Goal: Task Accomplishment & Management: Use online tool/utility

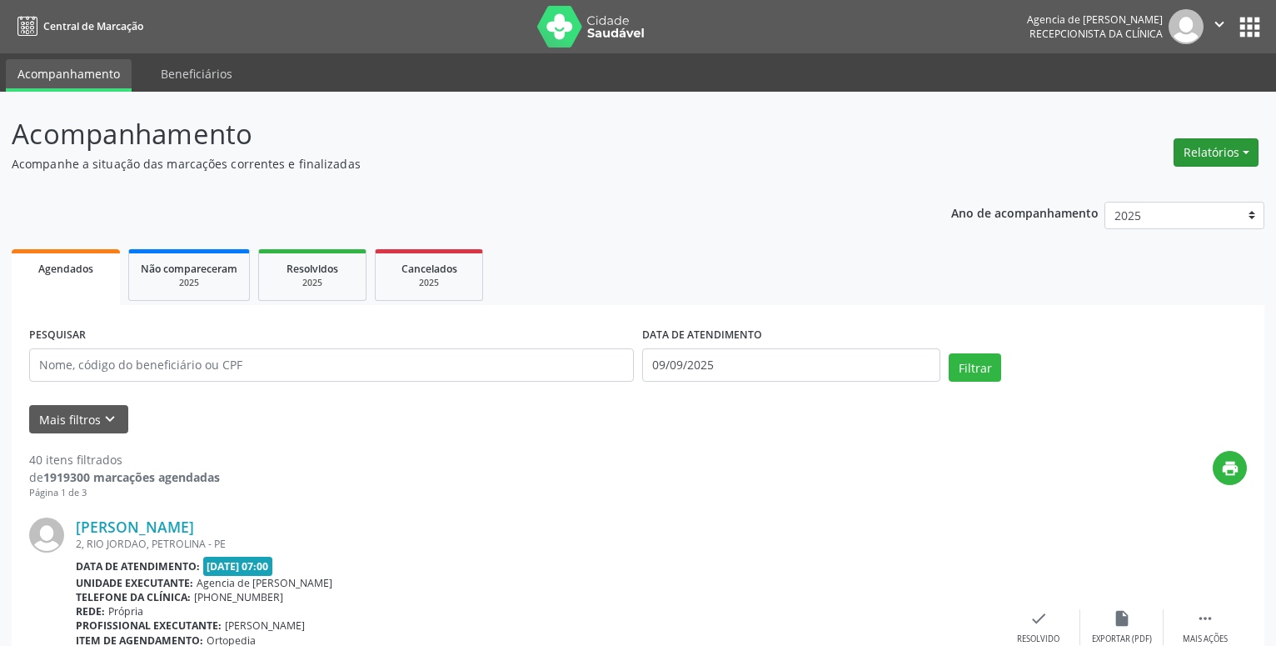
click at [1203, 159] on button "Relatórios" at bounding box center [1216, 152] width 85 height 28
click at [1161, 183] on link "Agendamentos" at bounding box center [1169, 188] width 179 height 23
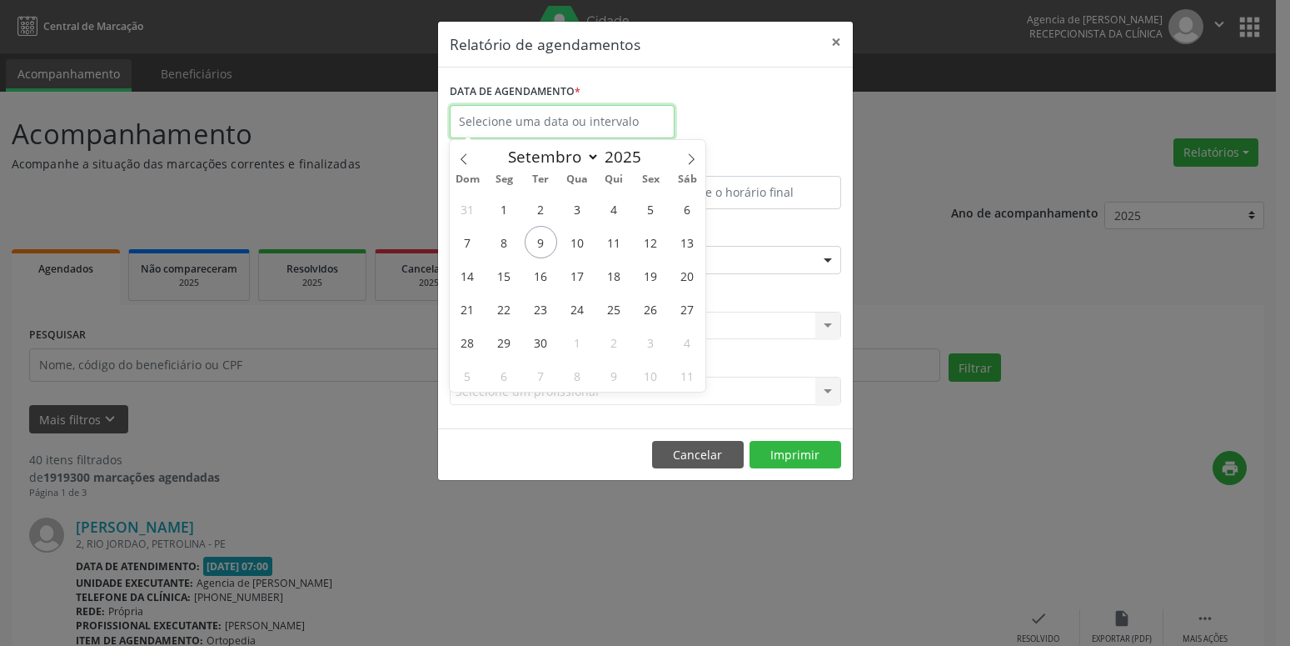
click at [492, 109] on input "text" at bounding box center [562, 121] width 225 height 33
click at [612, 242] on span "11" at bounding box center [614, 242] width 32 height 32
type input "[DATE]"
click at [612, 242] on span "11" at bounding box center [614, 242] width 32 height 32
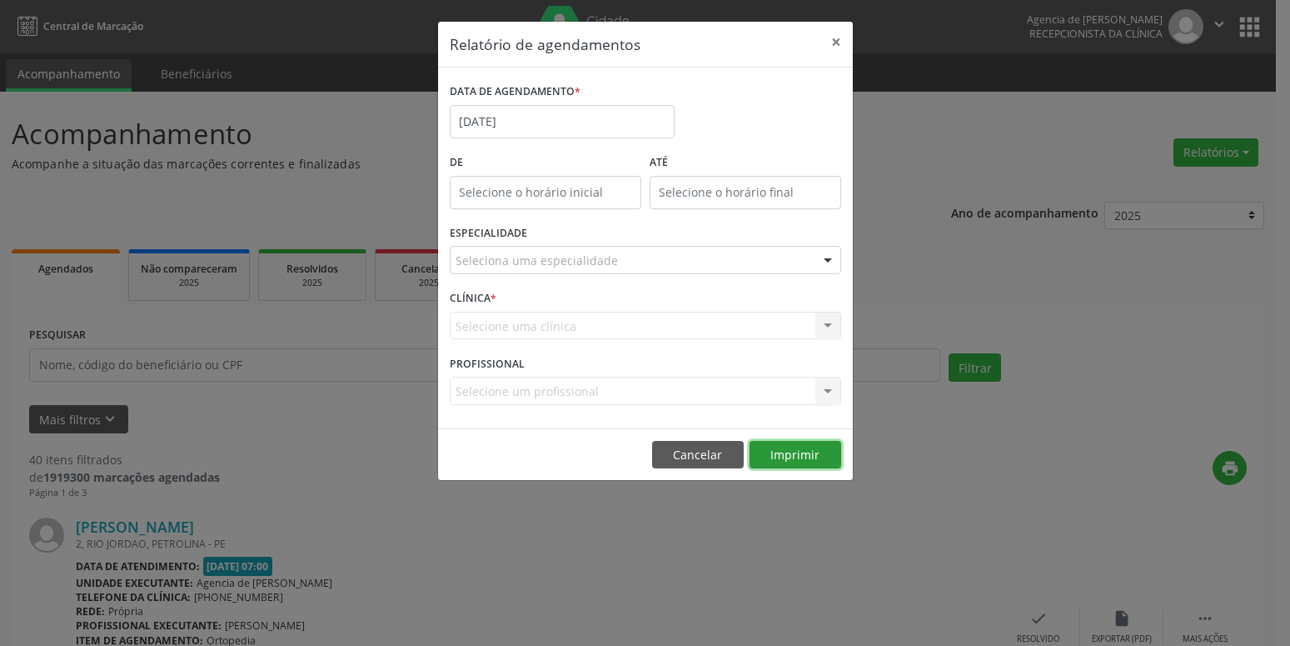
click at [785, 453] on button "Imprimir" at bounding box center [796, 455] width 92 height 28
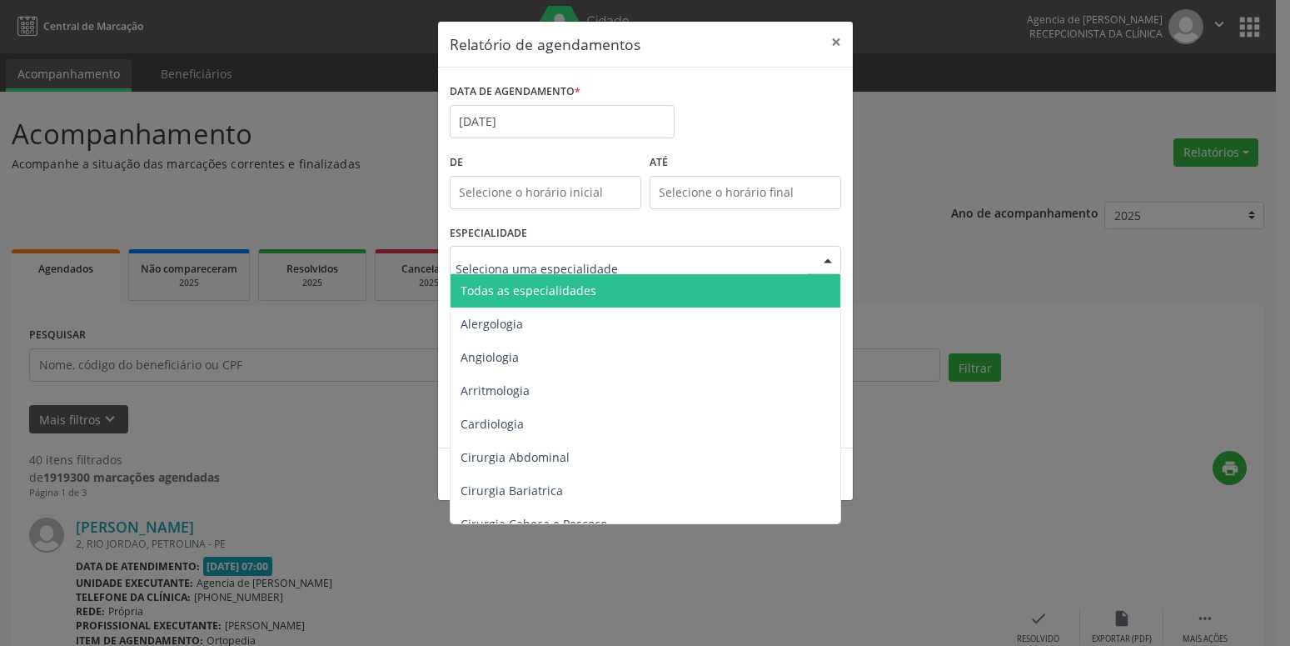
click at [589, 288] on span "Todas as especialidades" at bounding box center [529, 290] width 136 height 16
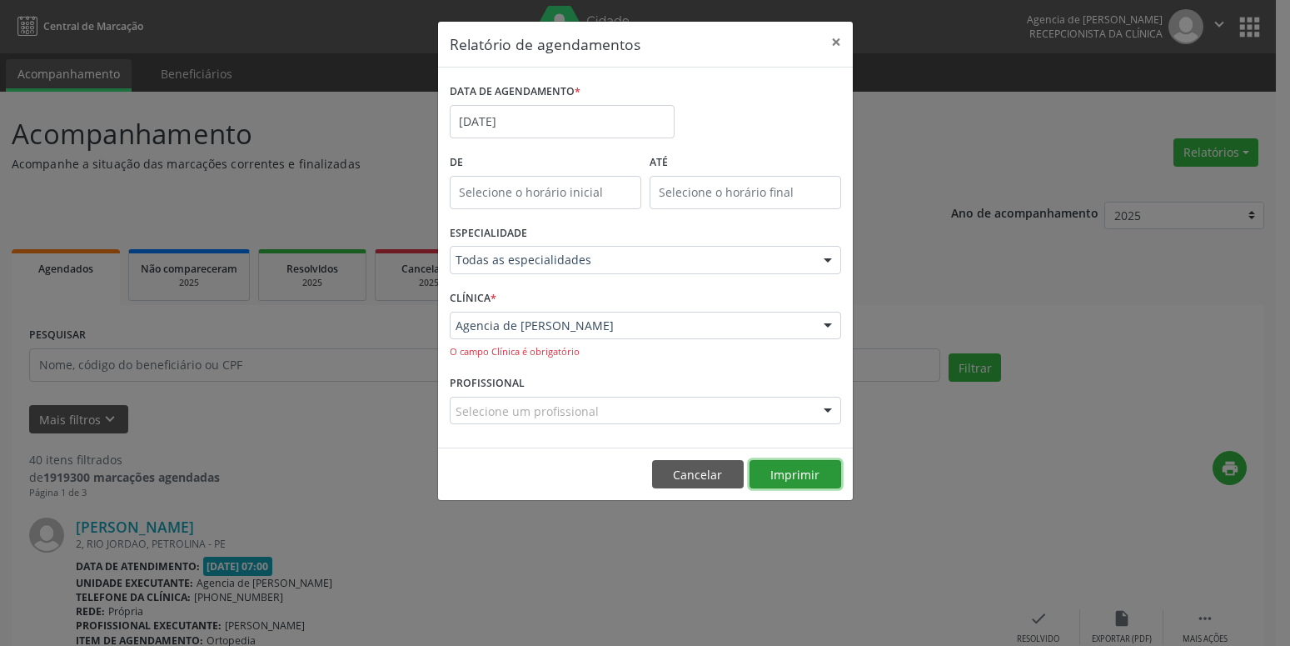
click at [800, 484] on button "Imprimir" at bounding box center [796, 474] width 92 height 28
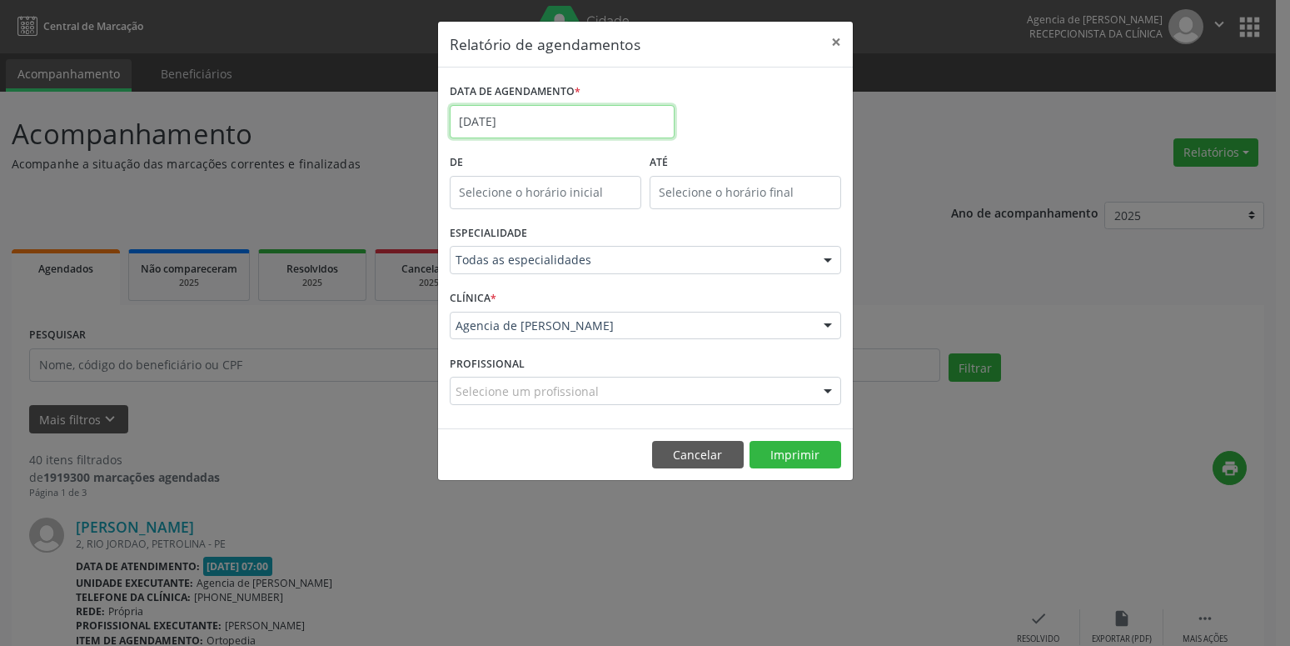
click at [588, 114] on input "[DATE]" at bounding box center [562, 121] width 225 height 33
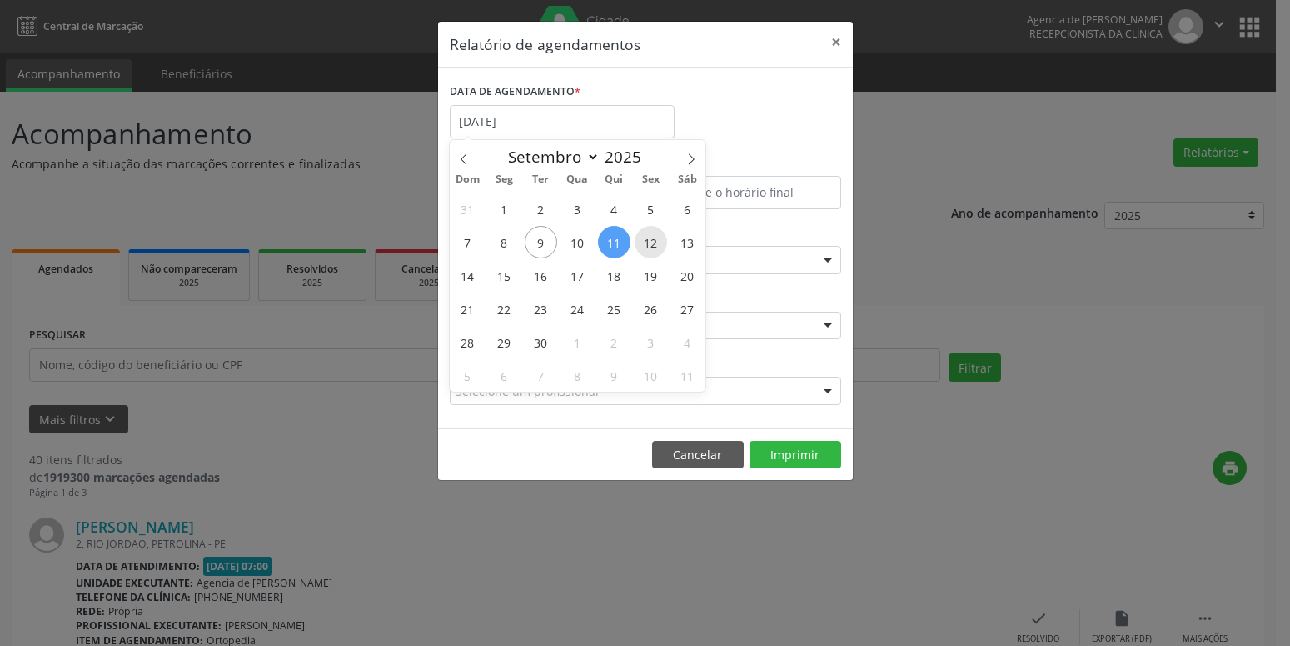
click at [645, 242] on span "12" at bounding box center [651, 242] width 32 height 32
type input "[DATE]"
click at [656, 247] on span "12" at bounding box center [651, 242] width 32 height 32
select select "8"
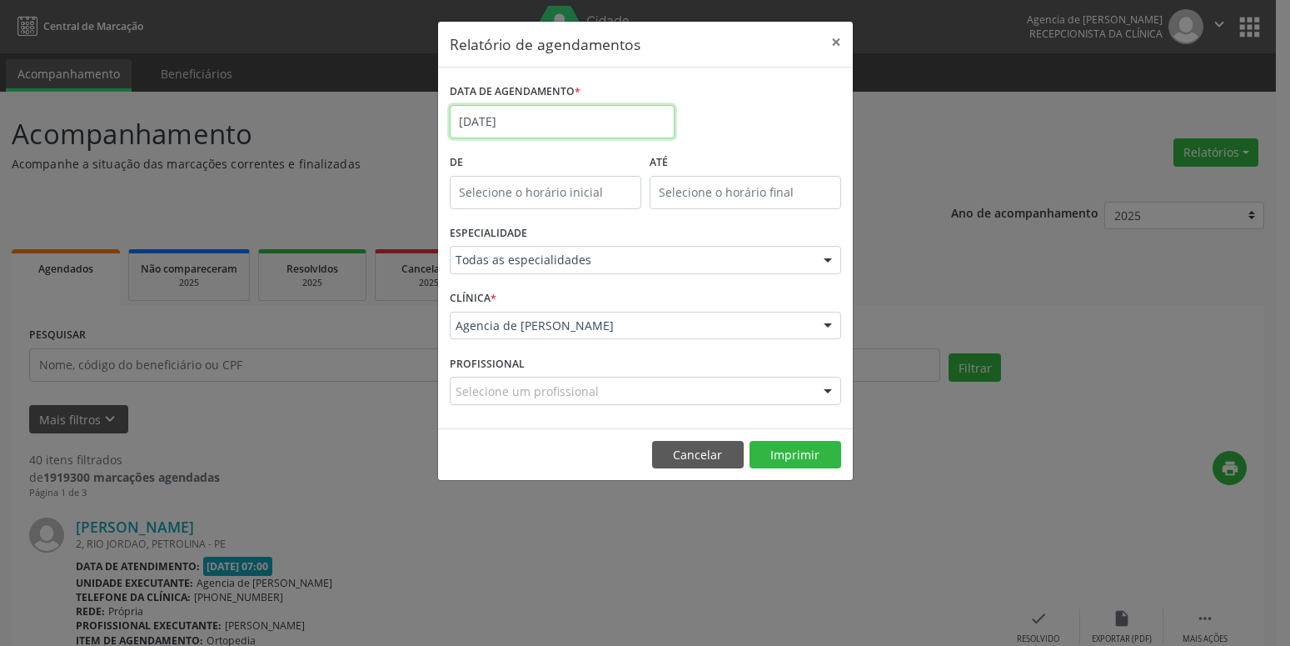
click at [581, 132] on input "[DATE]" at bounding box center [562, 121] width 225 height 33
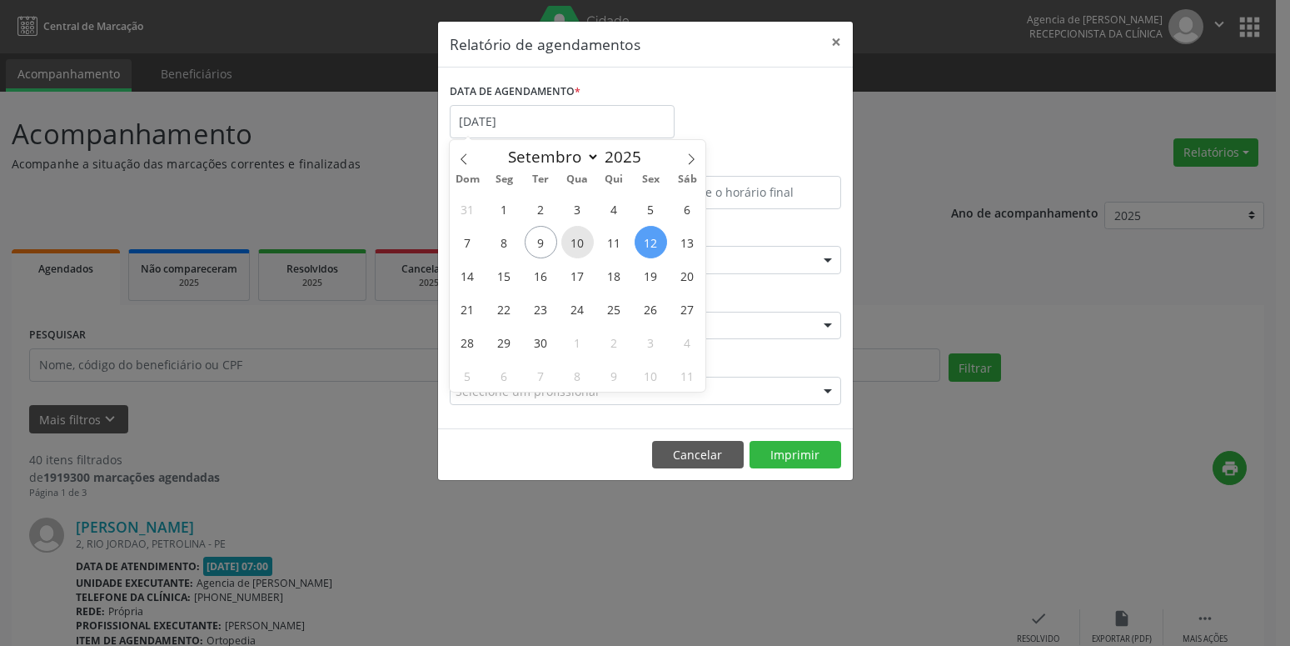
click at [581, 243] on span "10" at bounding box center [577, 242] width 32 height 32
type input "[DATE]"
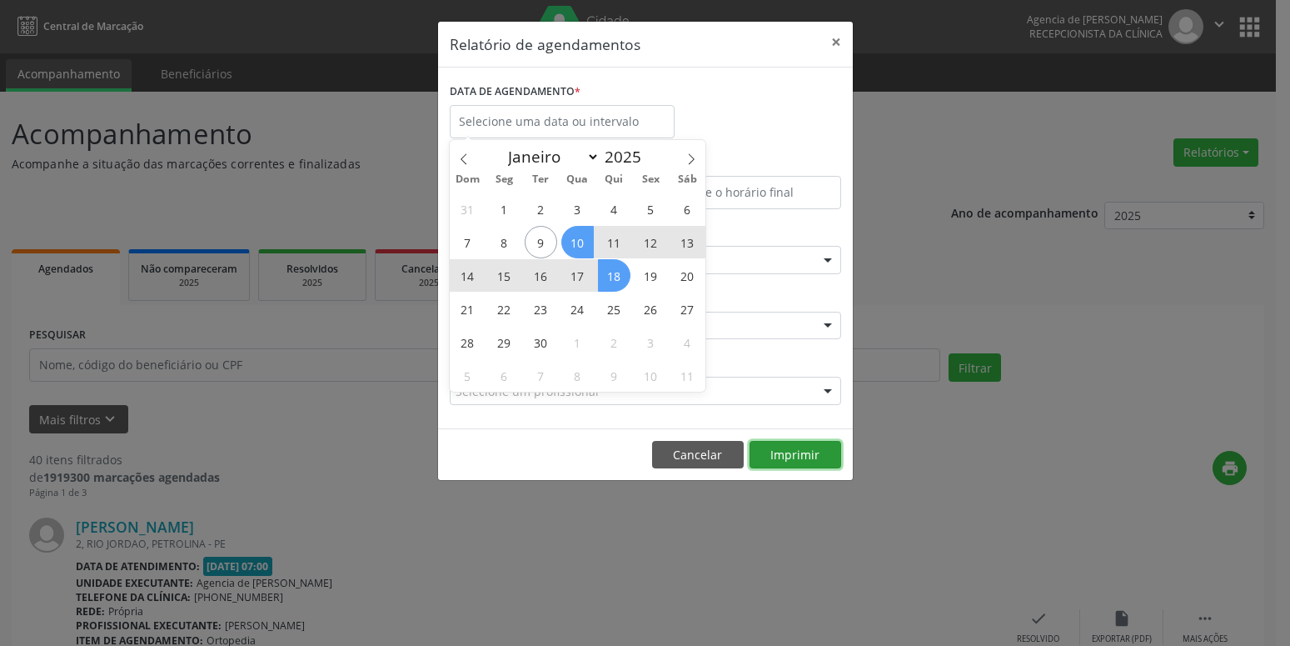
click at [779, 454] on button "Imprimir" at bounding box center [796, 455] width 92 height 28
select select "8"
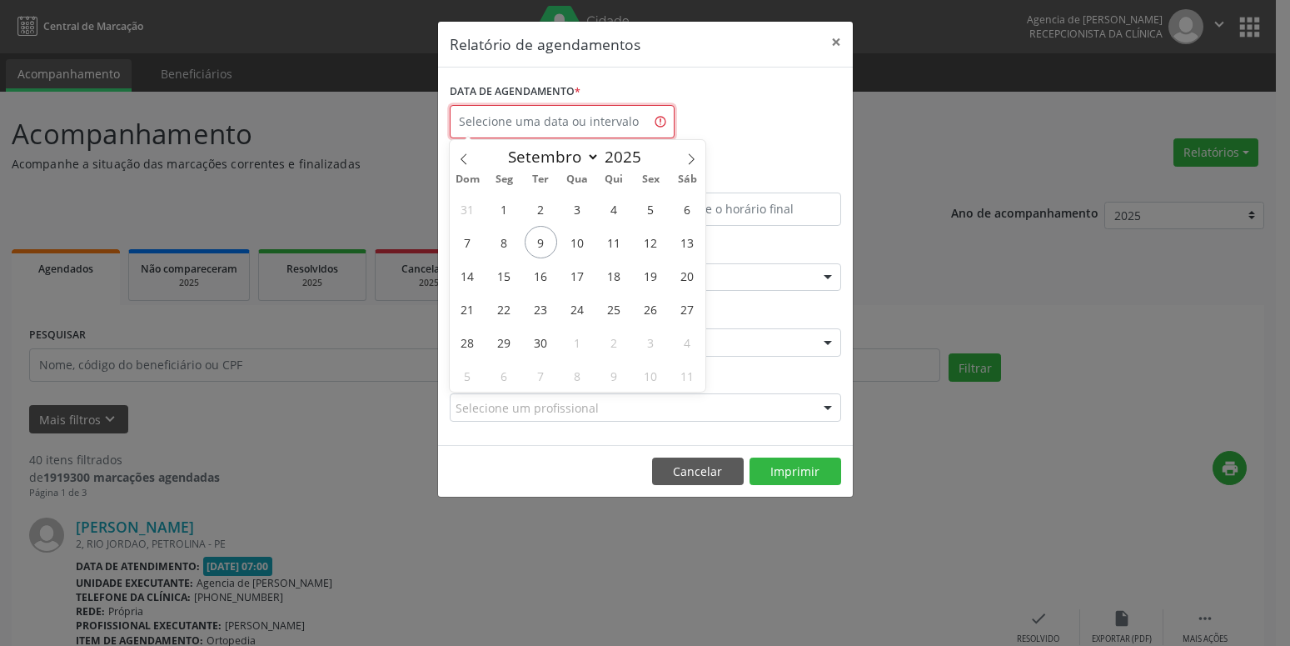
click at [629, 132] on input "text" at bounding box center [562, 121] width 225 height 33
click at [573, 244] on span "10" at bounding box center [577, 242] width 32 height 32
type input "[DATE]"
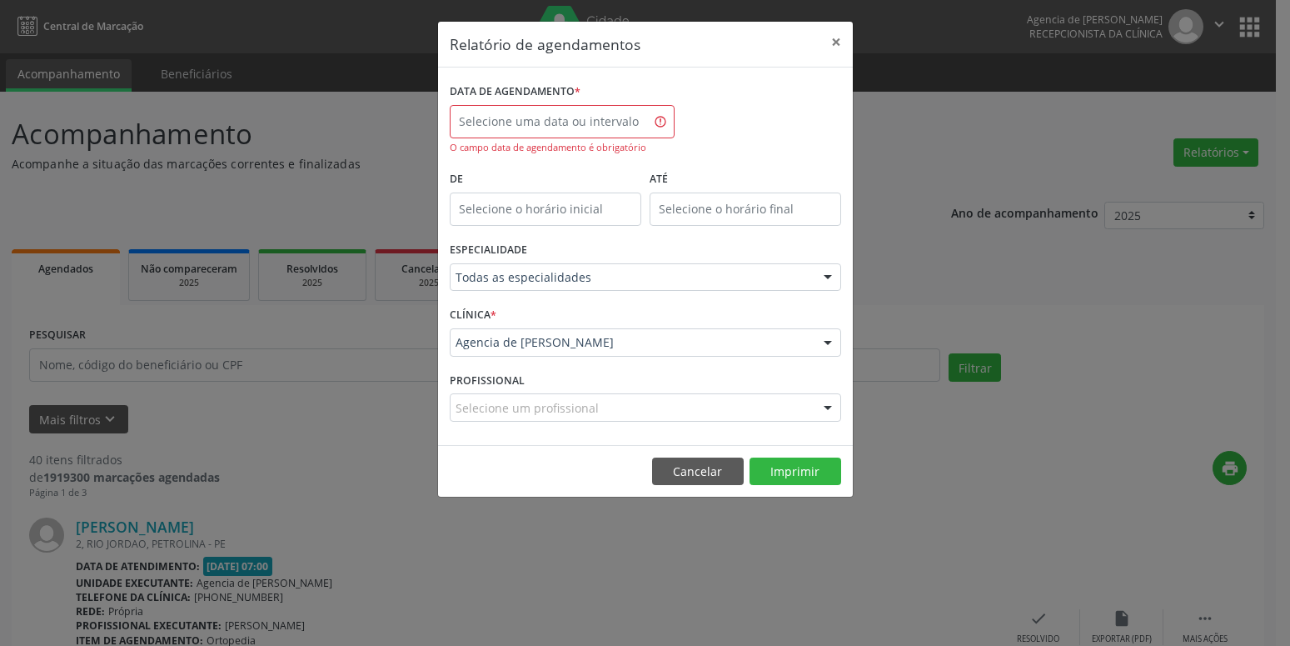
click at [776, 127] on div "DATA DE AGENDAMENTO * O campo data de agendamento é obrigatório" at bounding box center [646, 122] width 400 height 87
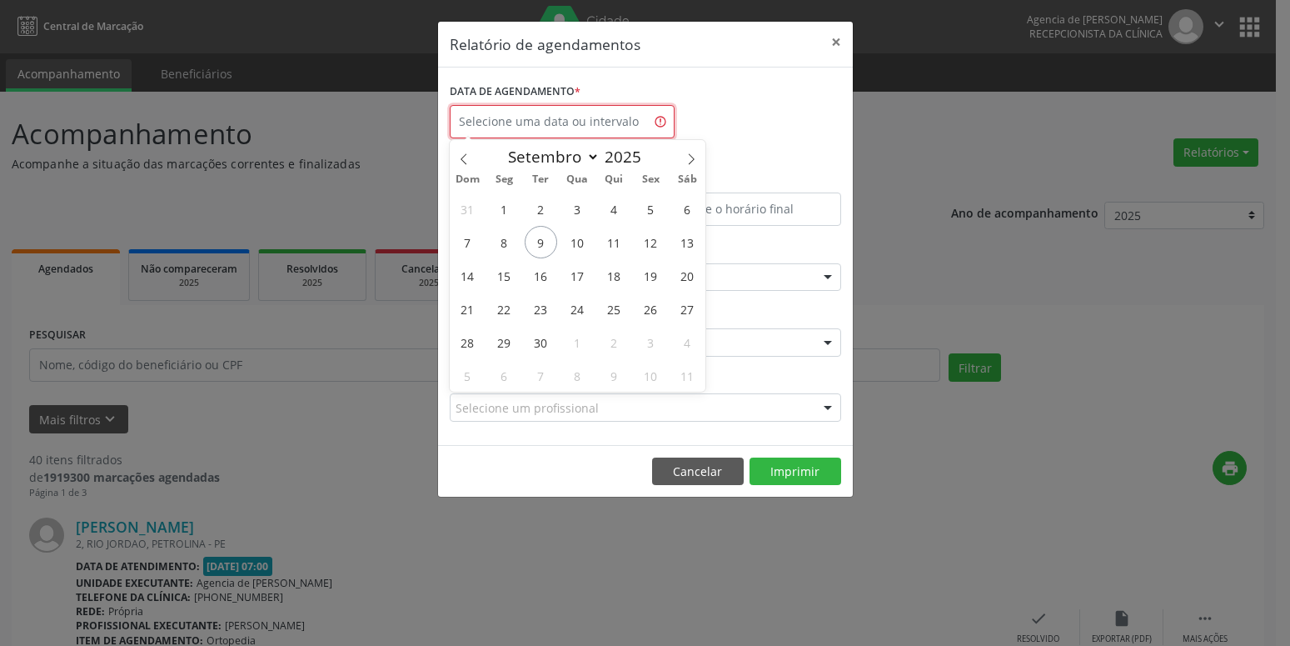
click at [652, 120] on input "text" at bounding box center [562, 121] width 225 height 33
click at [583, 248] on span "10" at bounding box center [577, 242] width 32 height 32
type input "[DATE]"
click at [583, 248] on span "10" at bounding box center [577, 242] width 32 height 32
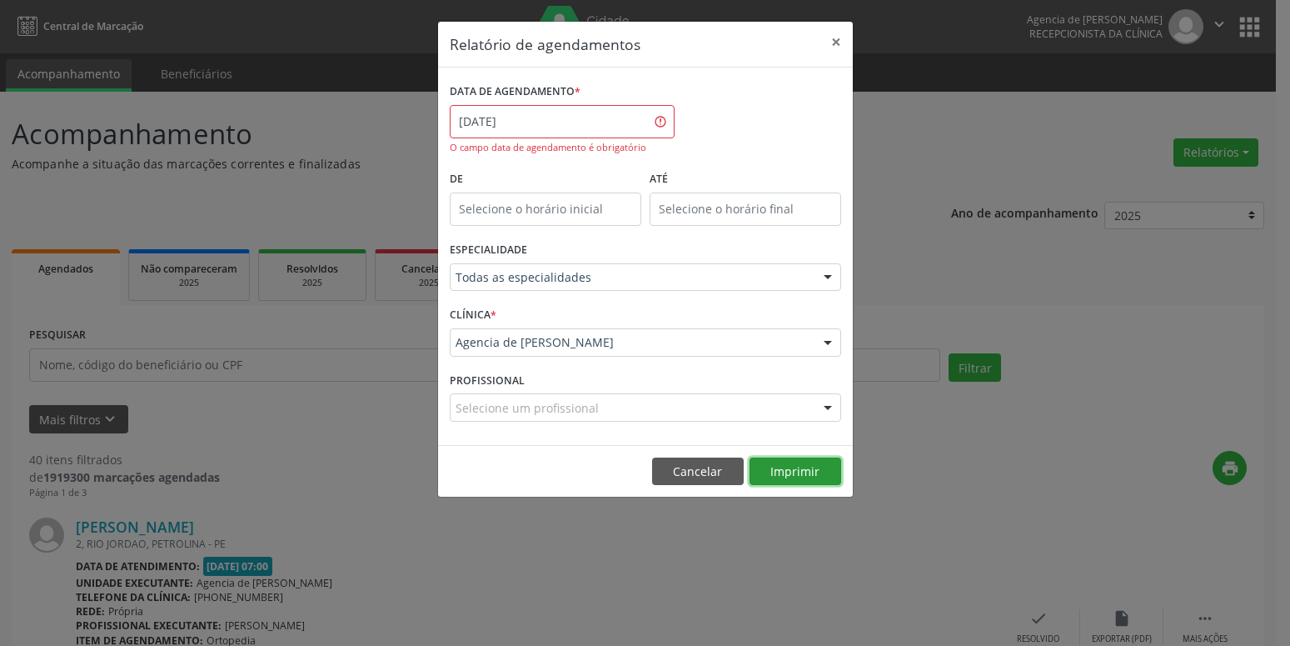
click at [797, 470] on button "Imprimir" at bounding box center [796, 471] width 92 height 28
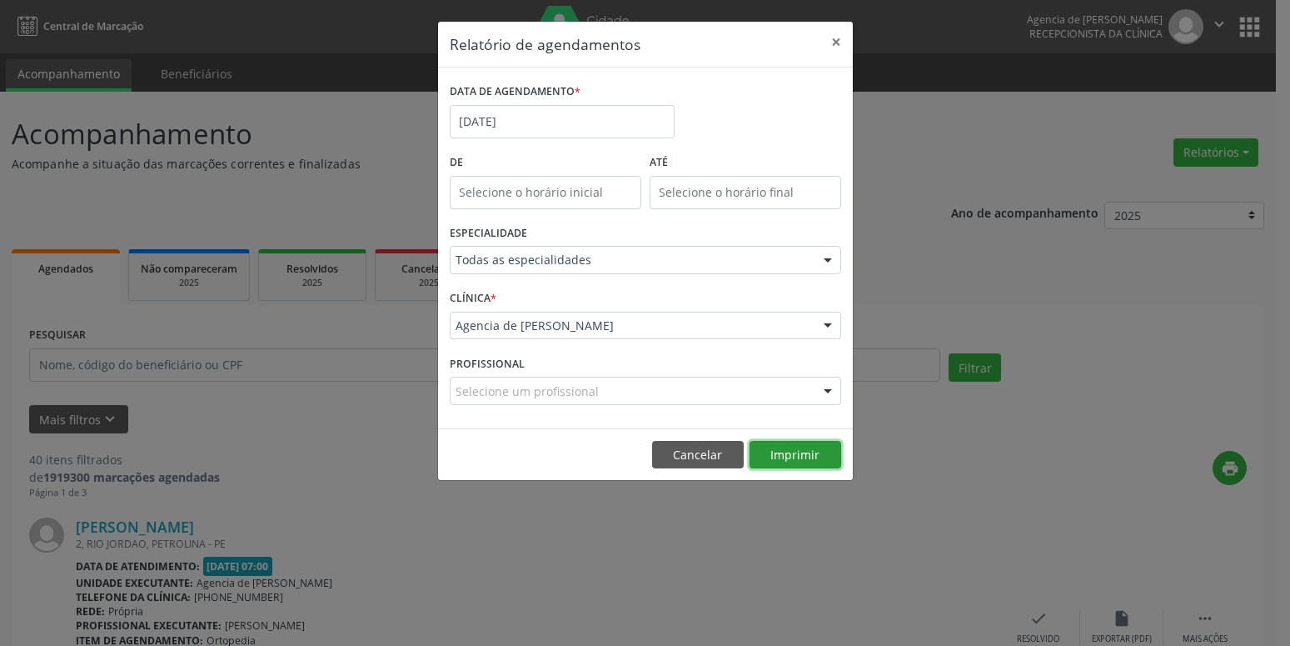
click at [795, 455] on button "Imprimir" at bounding box center [796, 455] width 92 height 28
click at [836, 41] on button "×" at bounding box center [836, 42] width 33 height 41
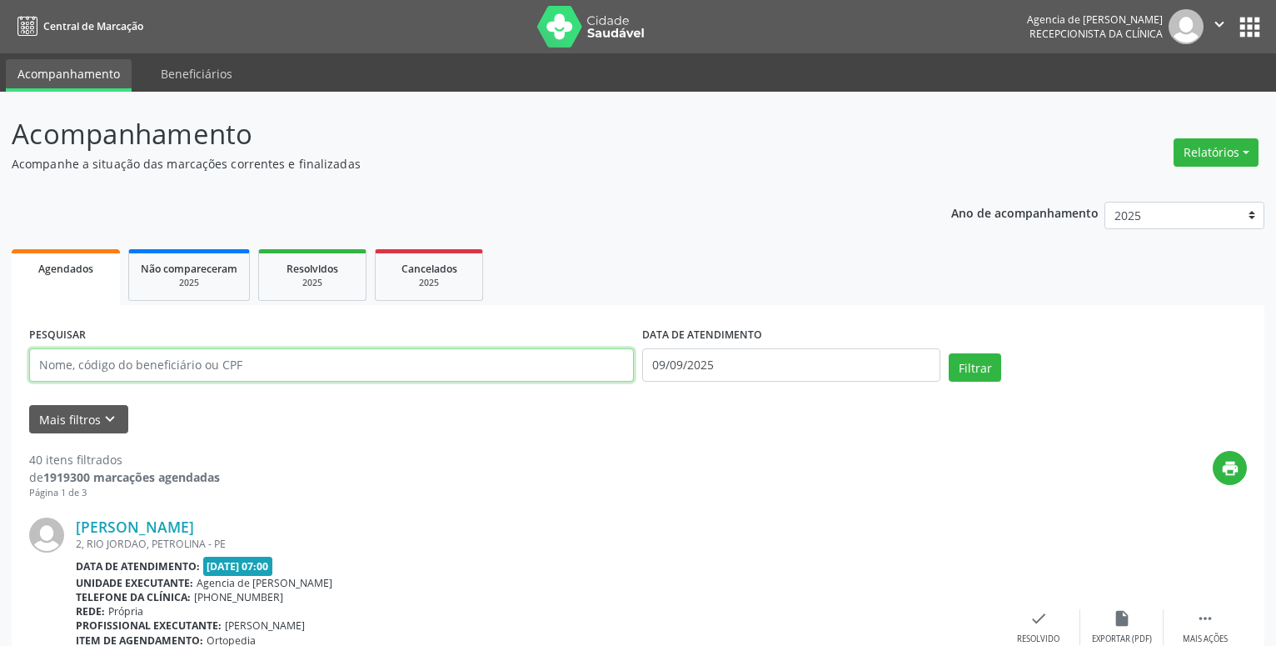
click at [527, 362] on input "text" at bounding box center [331, 364] width 605 height 33
click at [491, 367] on input "text" at bounding box center [331, 364] width 605 height 33
type input "[PERSON_NAME]"
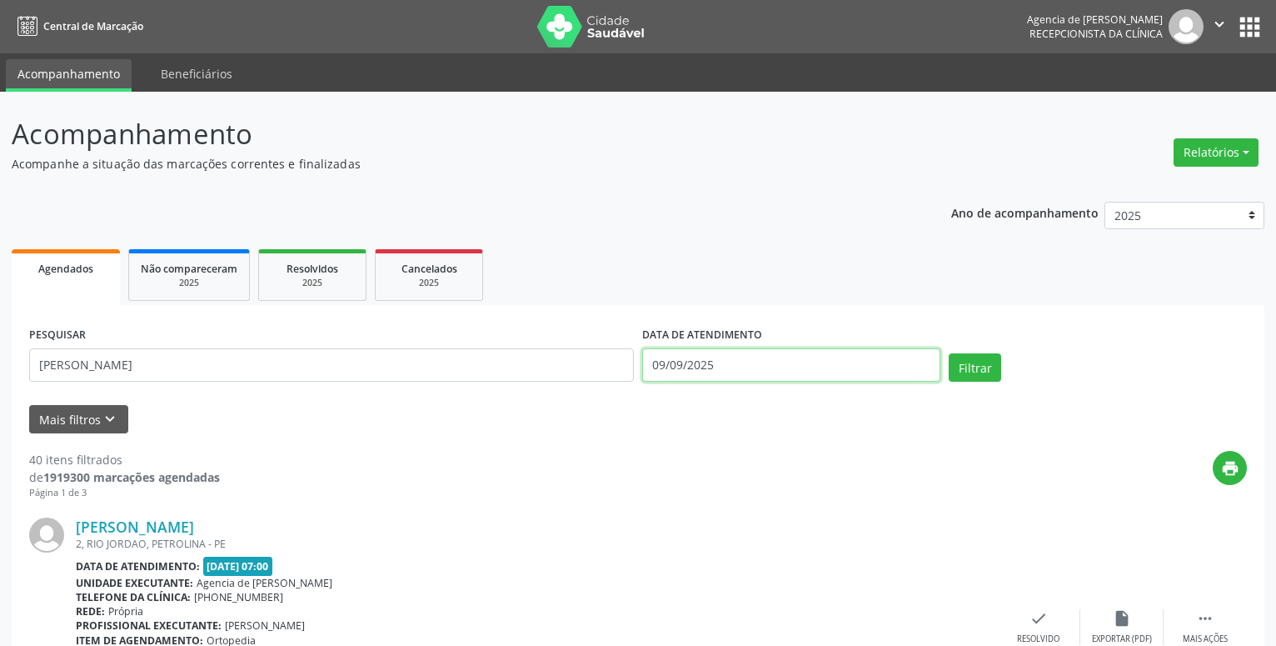
click at [855, 374] on input "09/09/2025" at bounding box center [791, 364] width 298 height 33
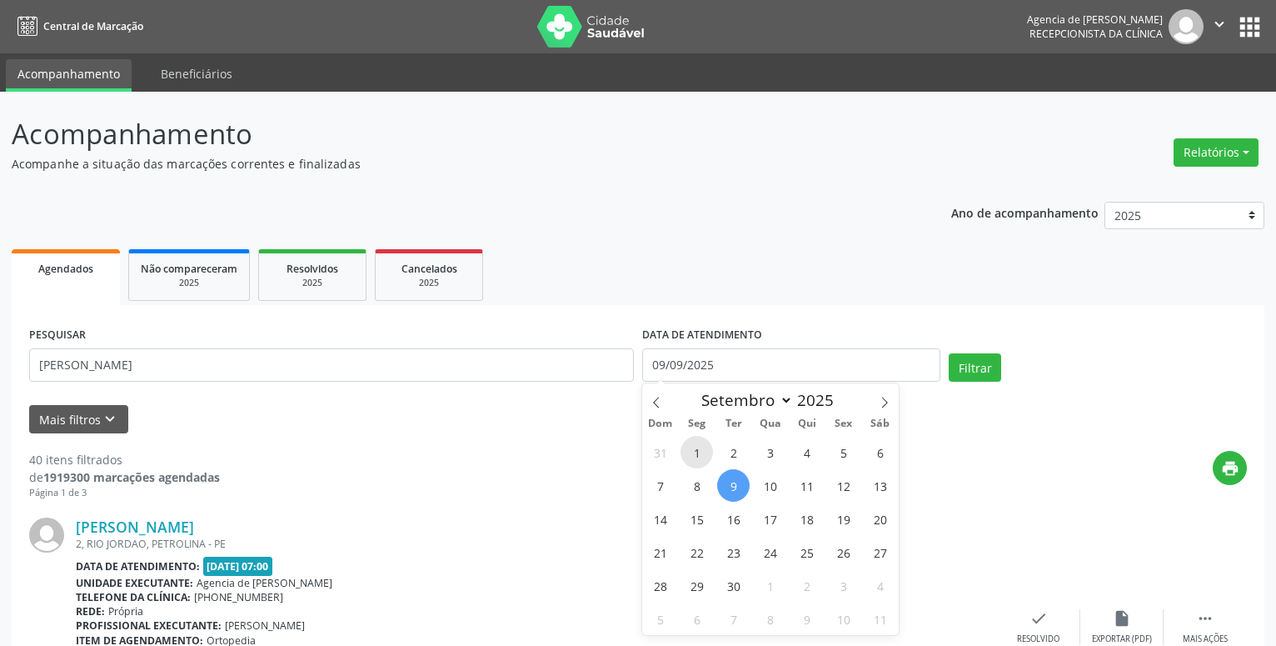
click at [698, 451] on span "1" at bounding box center [697, 452] width 32 height 32
type input "[DATE]"
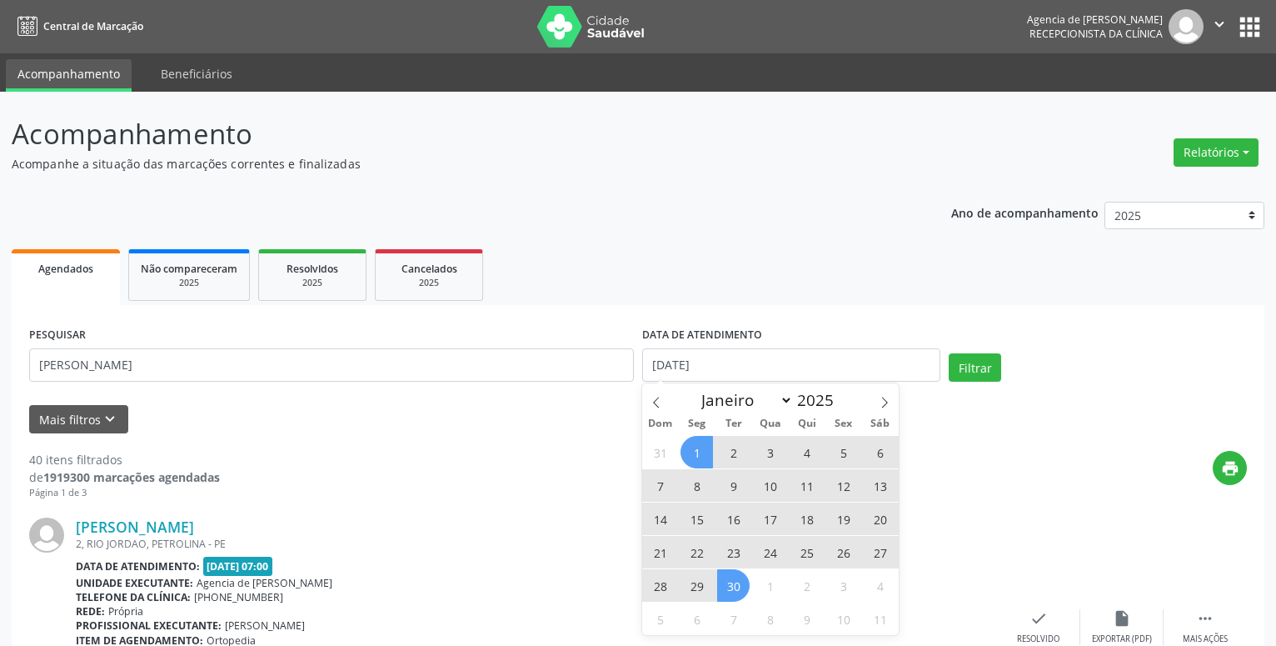
click at [730, 588] on span "30" at bounding box center [733, 585] width 32 height 32
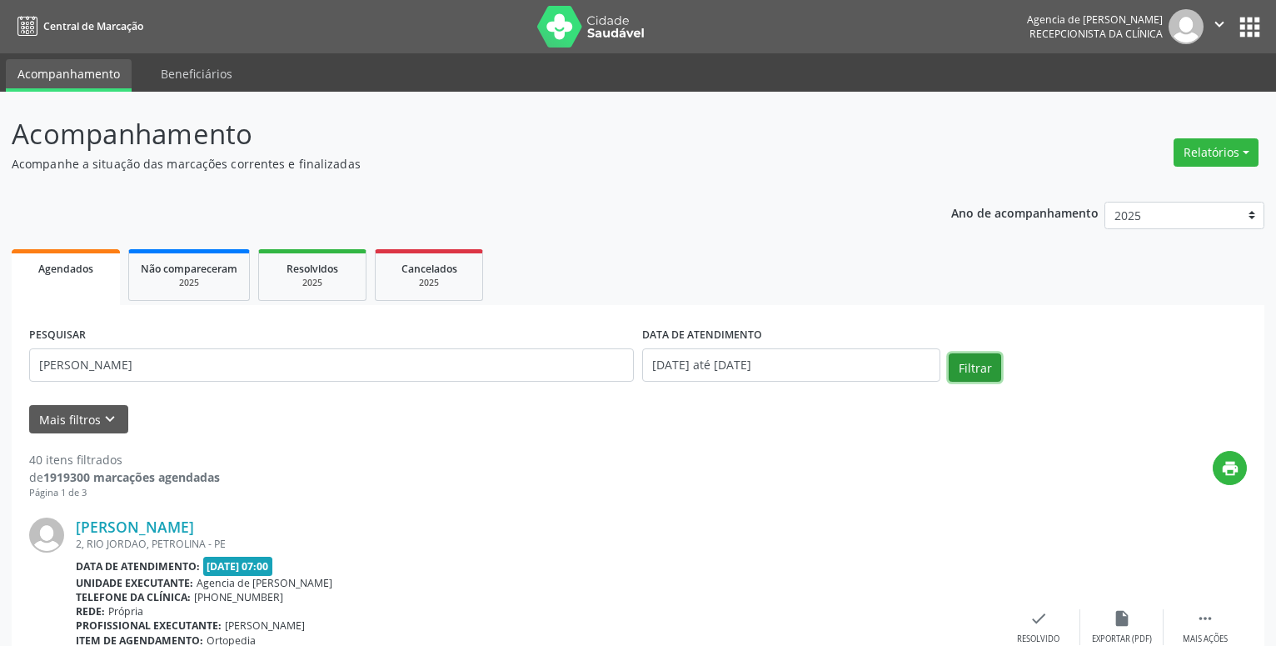
click at [961, 362] on button "Filtrar" at bounding box center [975, 367] width 52 height 28
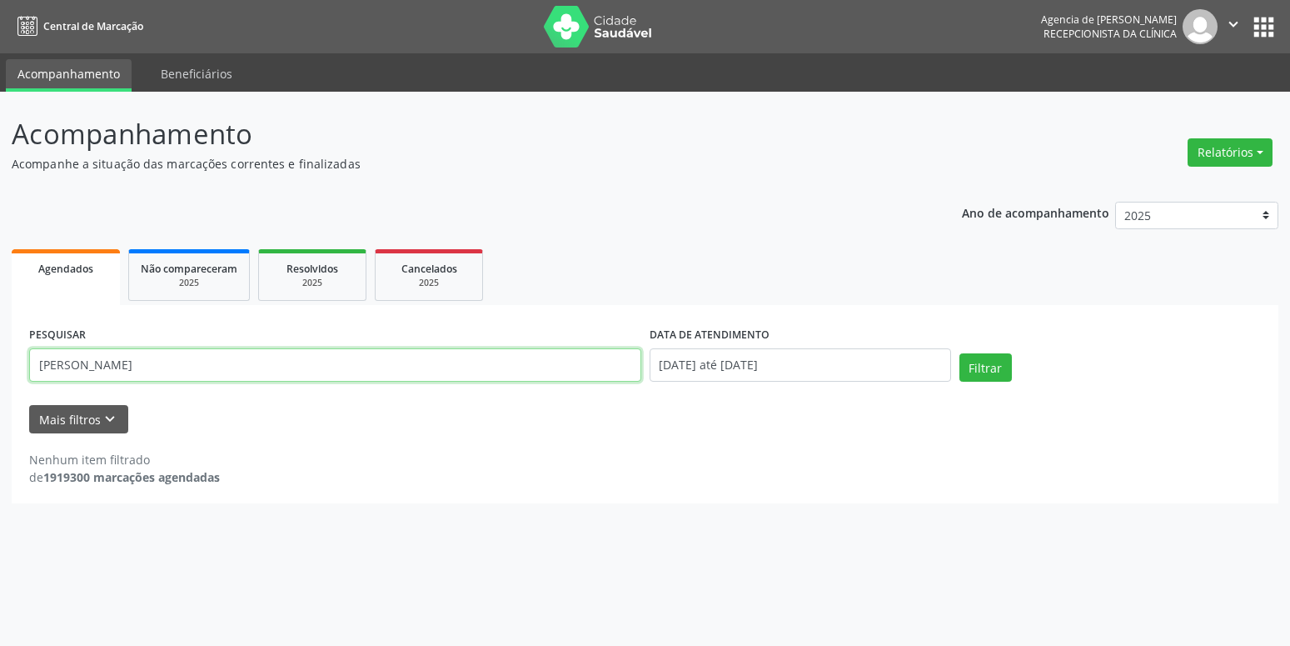
click at [48, 361] on input "[PERSON_NAME]" at bounding box center [335, 364] width 612 height 33
click at [998, 375] on button "Filtrar" at bounding box center [986, 367] width 52 height 28
drag, startPoint x: 155, startPoint y: 366, endPoint x: 87, endPoint y: 367, distance: 68.3
click at [87, 367] on input "[PERSON_NAME]" at bounding box center [335, 364] width 612 height 33
type input "Geraldo"
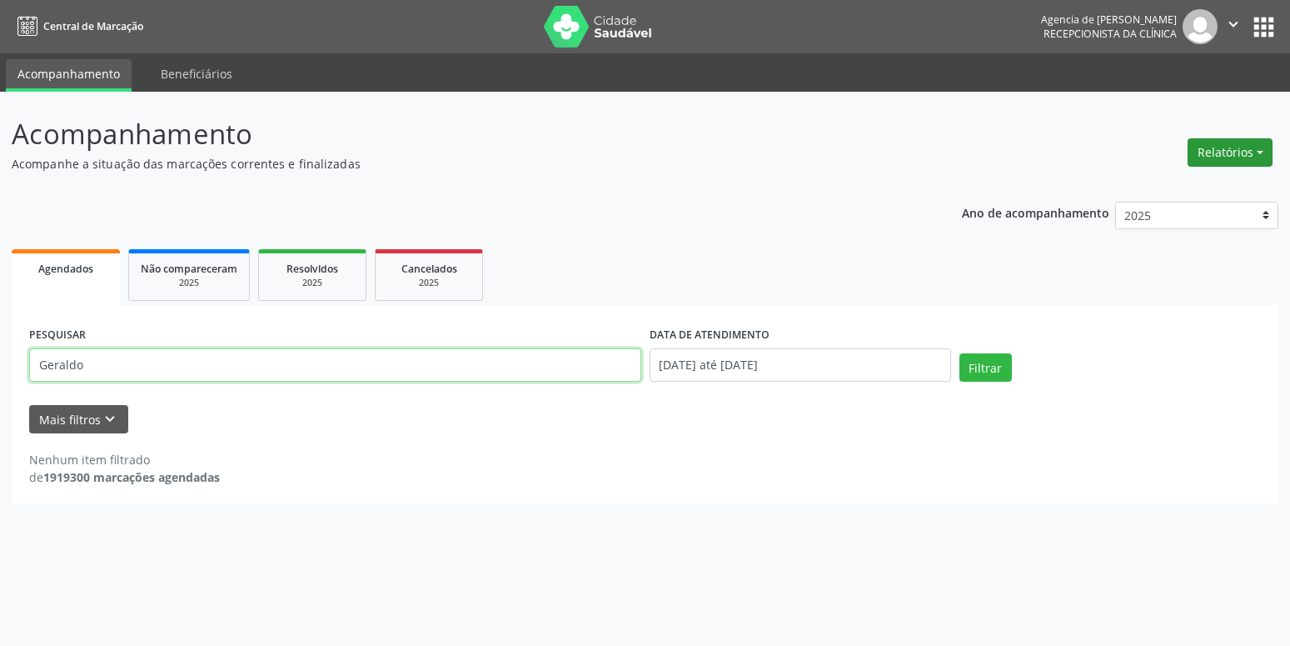
click at [1240, 155] on button "Relatórios" at bounding box center [1230, 152] width 85 height 28
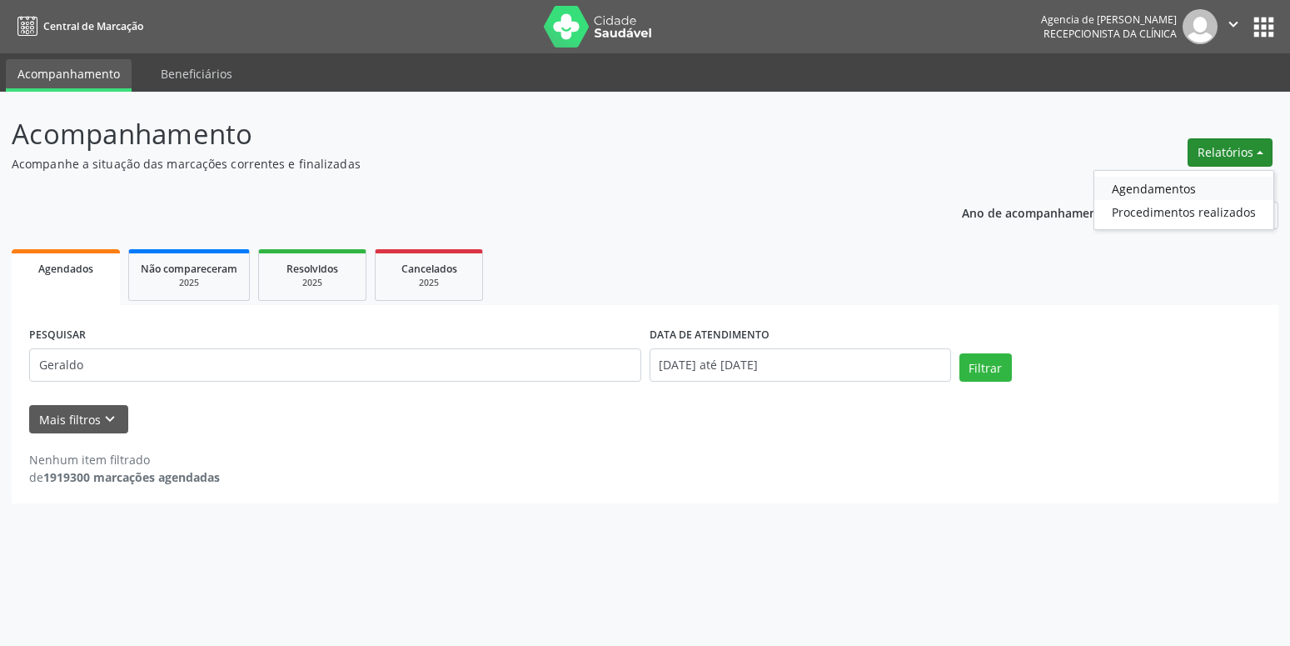
click at [1181, 196] on link "Agendamentos" at bounding box center [1184, 188] width 179 height 23
select select "8"
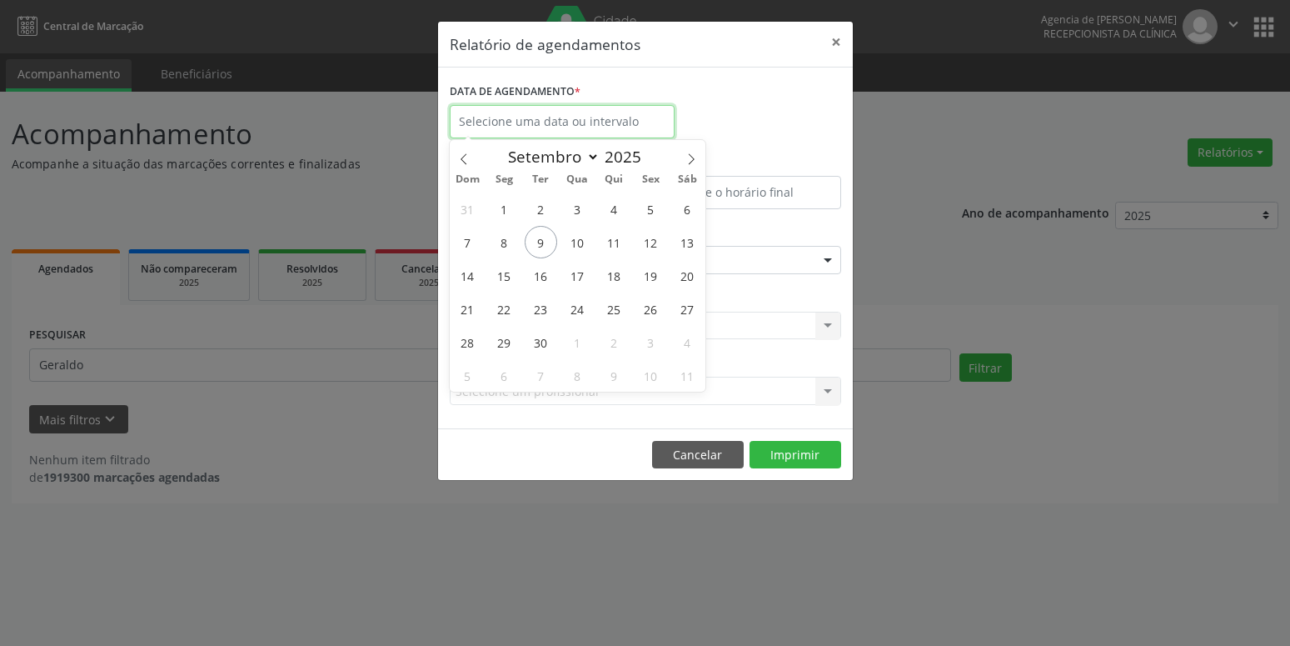
click at [566, 112] on input "text" at bounding box center [562, 121] width 225 height 33
click at [541, 246] on span "9" at bounding box center [541, 242] width 32 height 32
type input "09/09/2025"
click at [541, 246] on span "9" at bounding box center [541, 242] width 32 height 32
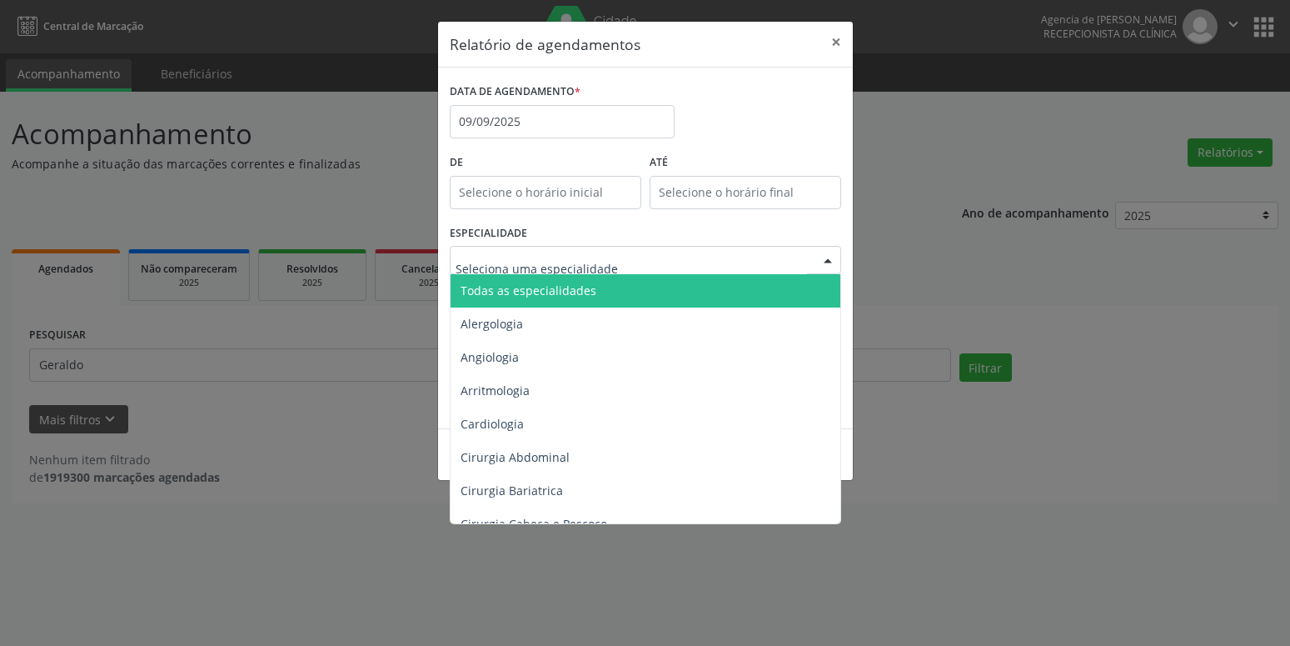
click at [554, 292] on span "Todas as especialidades" at bounding box center [529, 290] width 136 height 16
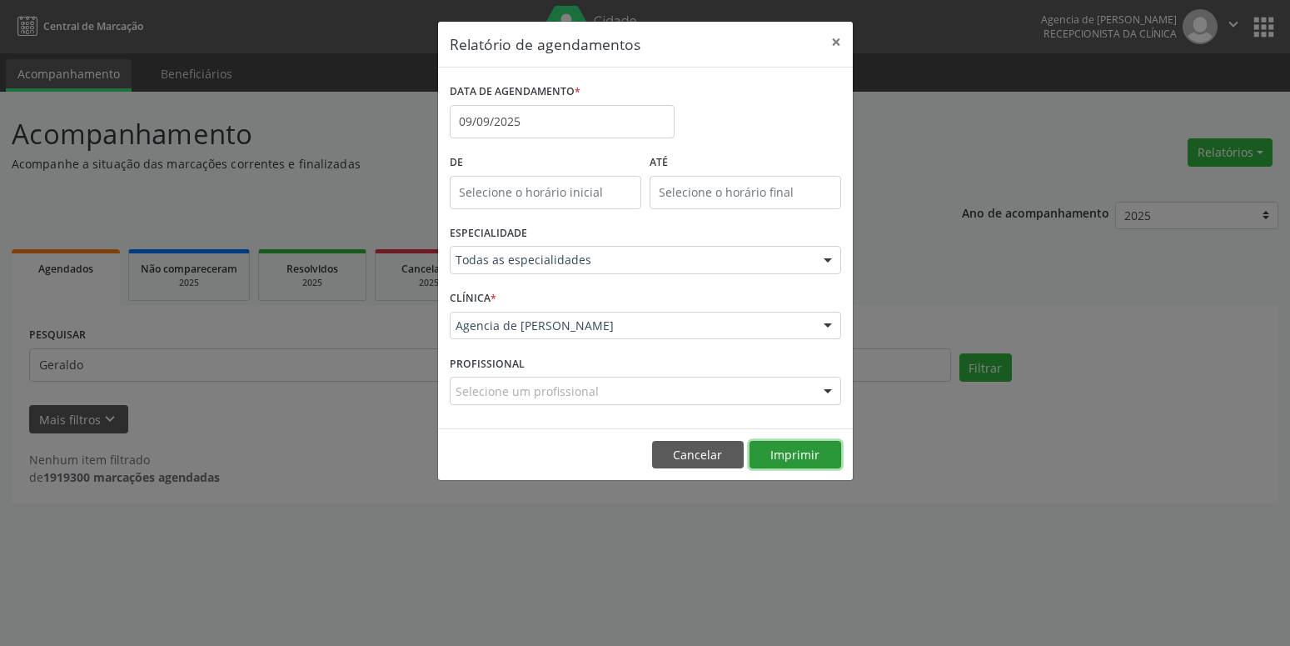
click at [810, 457] on button "Imprimir" at bounding box center [796, 455] width 92 height 28
click at [625, 119] on input "09/09/2025" at bounding box center [562, 121] width 225 height 33
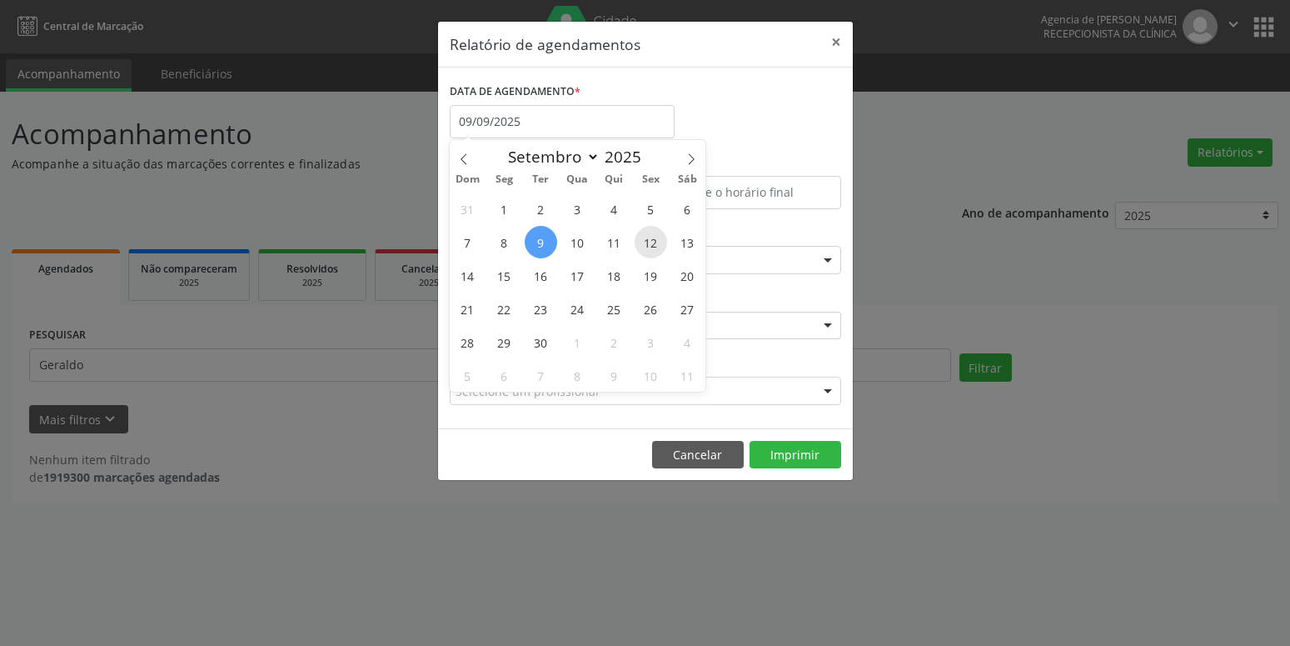
click at [641, 244] on span "12" at bounding box center [651, 242] width 32 height 32
type input "[DATE]"
click at [641, 244] on span "12" at bounding box center [651, 242] width 32 height 32
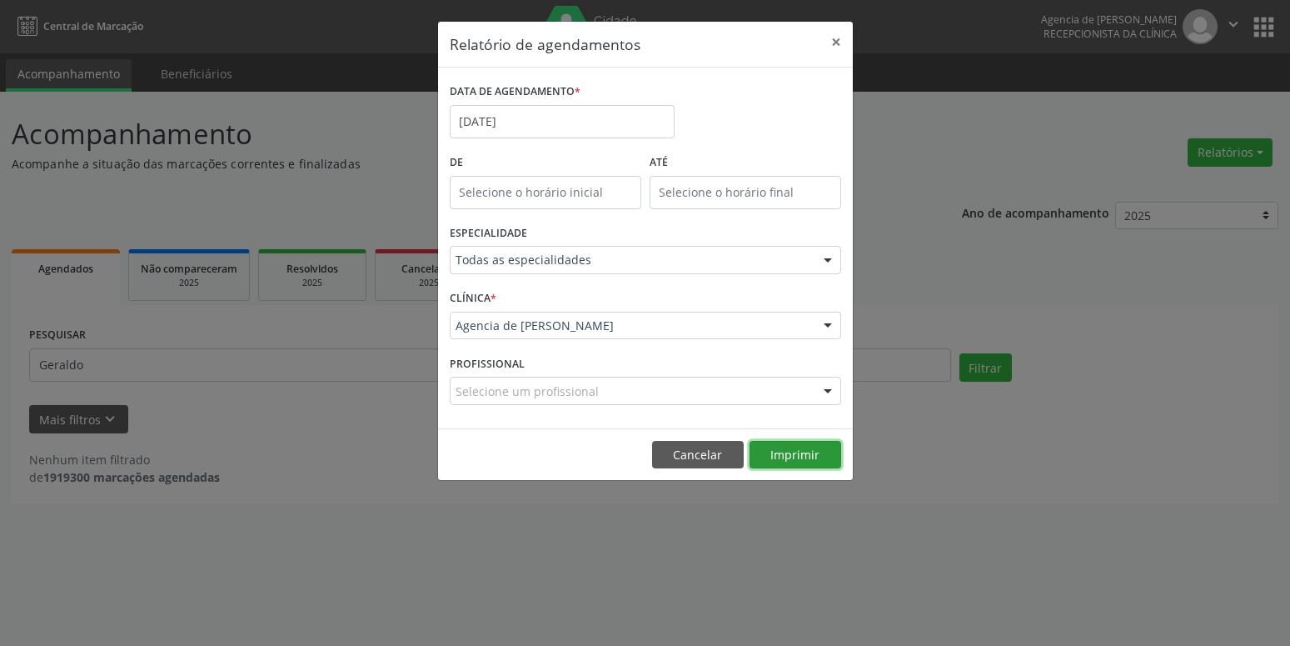
click at [802, 451] on button "Imprimir" at bounding box center [796, 455] width 92 height 28
